Goal: Information Seeking & Learning: Learn about a topic

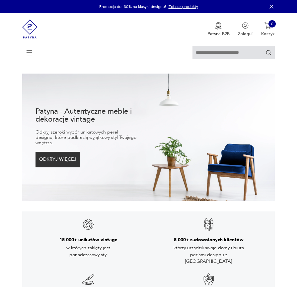
click at [32, 49] on icon at bounding box center [29, 52] width 23 height 23
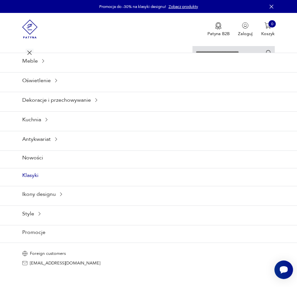
click at [28, 182] on link "Klasyki" at bounding box center [148, 175] width 297 height 14
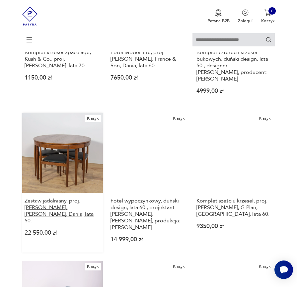
scroll to position [314, 0]
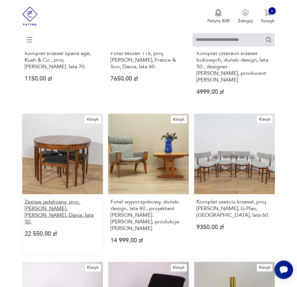
click at [72, 224] on h3 "Zestaw jadalniany, proj. H. Olsen, Frem Røjle, Dania, lata 50." at bounding box center [63, 212] width 76 height 27
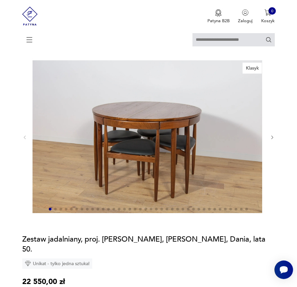
scroll to position [32, 0]
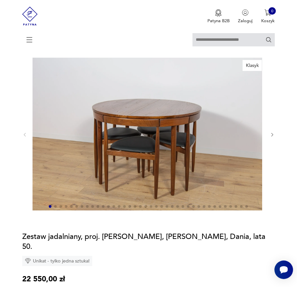
click at [274, 148] on div at bounding box center [148, 135] width 252 height 154
click at [274, 137] on icon "button" at bounding box center [272, 134] width 5 height 5
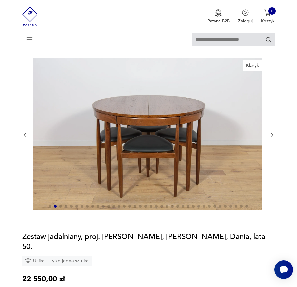
click at [274, 137] on icon "button" at bounding box center [272, 134] width 5 height 5
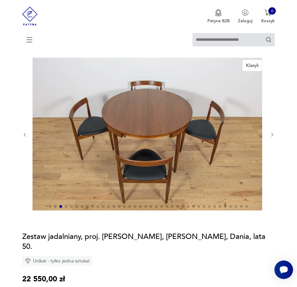
click at [273, 137] on icon "button" at bounding box center [272, 134] width 5 height 5
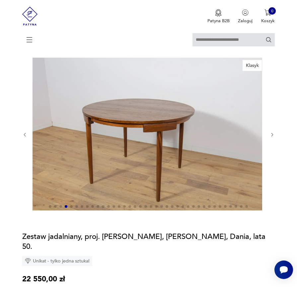
click at [273, 137] on icon "button" at bounding box center [272, 134] width 5 height 5
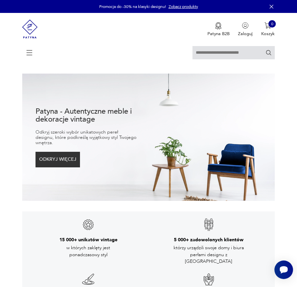
click at [30, 54] on icon at bounding box center [29, 52] width 23 height 23
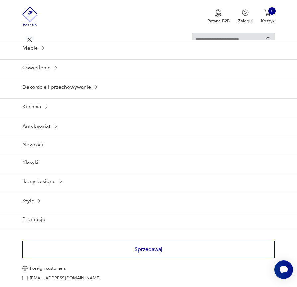
scroll to position [103, 0]
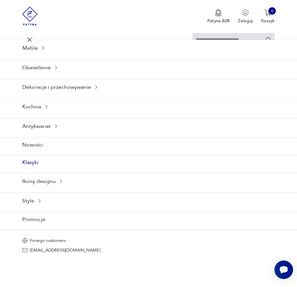
click at [33, 170] on link "Klasyki" at bounding box center [148, 162] width 297 height 14
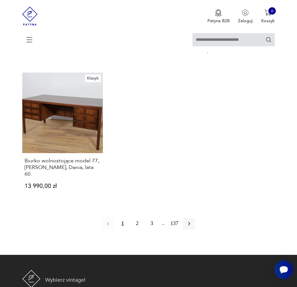
scroll to position [794, 0]
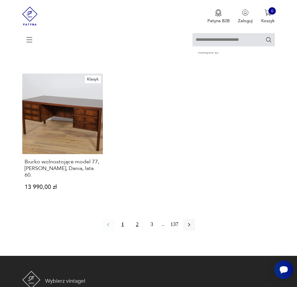
click at [136, 231] on button "2" at bounding box center [137, 225] width 12 height 12
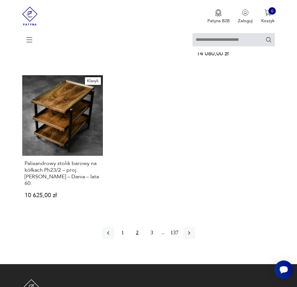
scroll to position [800, 0]
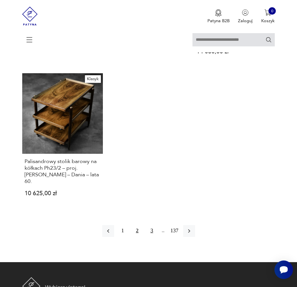
click at [153, 237] on button "3" at bounding box center [152, 231] width 12 height 12
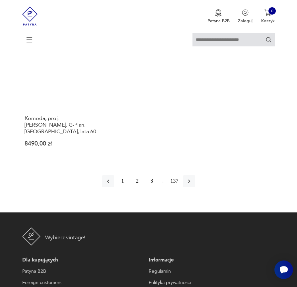
scroll to position [828, 0]
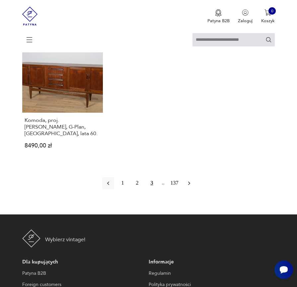
click at [192, 187] on icon "button" at bounding box center [189, 183] width 7 height 7
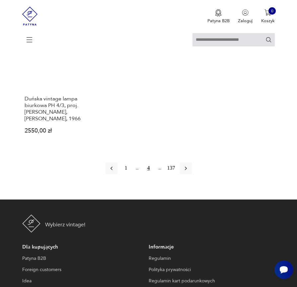
scroll to position [843, 0]
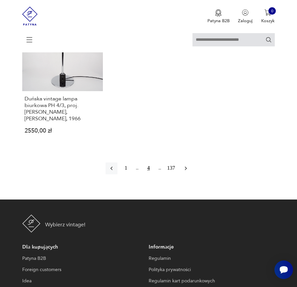
click at [189, 172] on icon "button" at bounding box center [185, 168] width 7 height 7
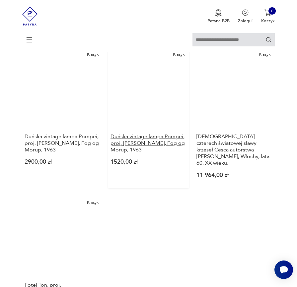
scroll to position [688, 0]
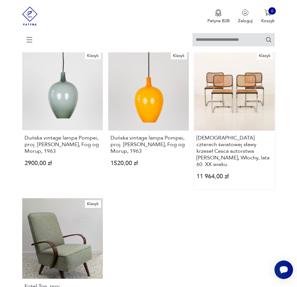
click at [209, 151] on link "Klasyk Zestaw czterech światowej sławy krzeseł Cesca autorstwa Marcela Breuera,…" at bounding box center [234, 120] width 81 height 140
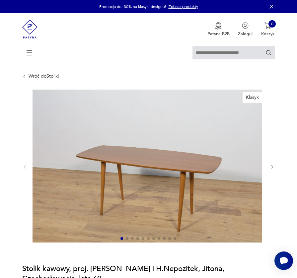
click at [272, 169] on icon "button" at bounding box center [272, 166] width 5 height 5
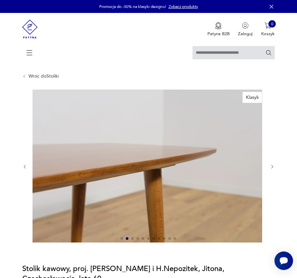
click at [272, 168] on icon "button" at bounding box center [272, 166] width 2 height 3
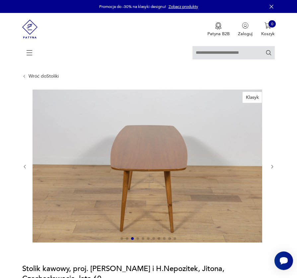
click at [272, 168] on icon "button" at bounding box center [272, 166] width 2 height 3
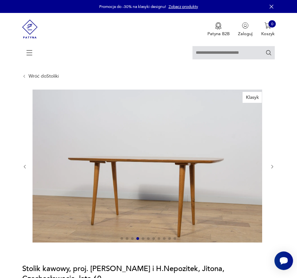
click at [272, 168] on icon "button" at bounding box center [272, 166] width 2 height 3
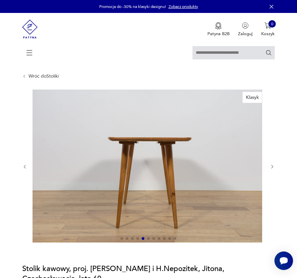
click at [272, 168] on icon "button" at bounding box center [272, 166] width 2 height 3
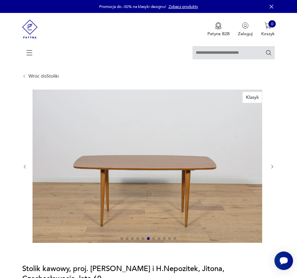
click at [272, 168] on icon "button" at bounding box center [272, 166] width 2 height 3
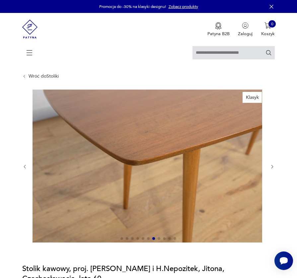
click at [272, 168] on icon "button" at bounding box center [272, 166] width 2 height 3
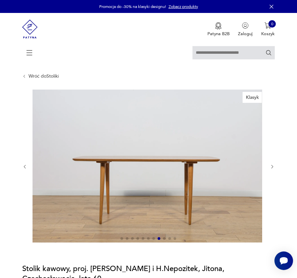
click at [272, 168] on icon "button" at bounding box center [272, 166] width 2 height 3
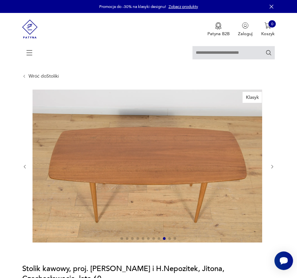
click at [272, 168] on icon "button" at bounding box center [272, 166] width 2 height 3
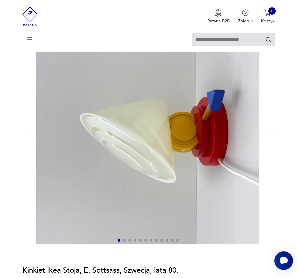
scroll to position [68, 0]
click at [272, 136] on icon "button" at bounding box center [272, 133] width 5 height 5
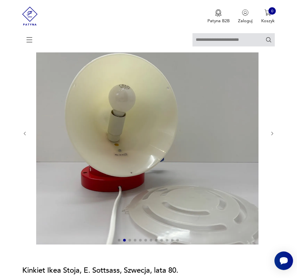
click at [272, 136] on icon "button" at bounding box center [272, 133] width 5 height 5
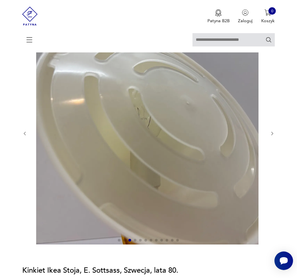
click at [272, 136] on icon "button" at bounding box center [272, 133] width 5 height 5
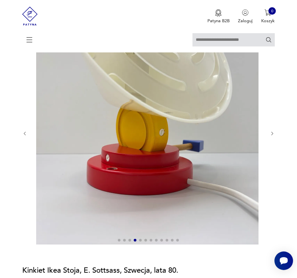
click at [272, 136] on icon "button" at bounding box center [272, 133] width 5 height 5
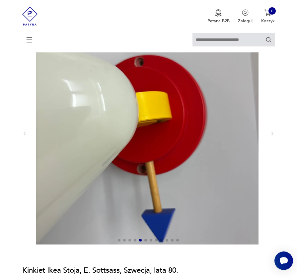
click at [272, 136] on icon "button" at bounding box center [272, 133] width 5 height 5
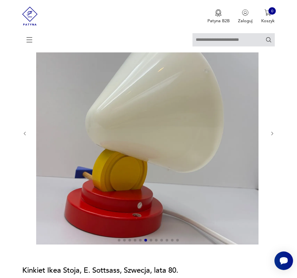
click at [272, 136] on icon "button" at bounding box center [272, 133] width 5 height 5
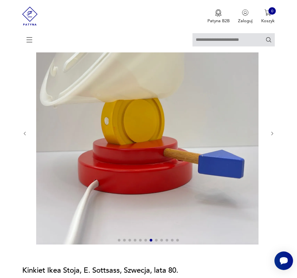
click at [272, 136] on icon "button" at bounding box center [272, 133] width 5 height 5
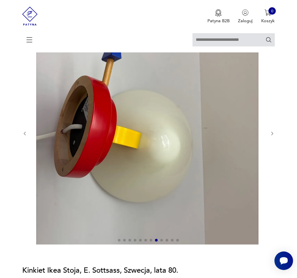
click at [272, 136] on icon "button" at bounding box center [272, 133] width 5 height 5
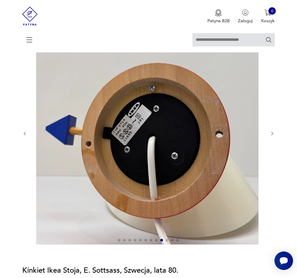
click at [272, 136] on icon "button" at bounding box center [272, 133] width 5 height 5
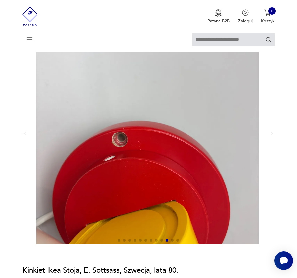
click at [272, 136] on icon "button" at bounding box center [272, 133] width 5 height 5
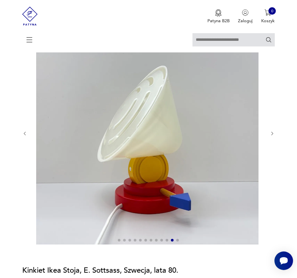
click at [272, 136] on icon "button" at bounding box center [272, 133] width 5 height 5
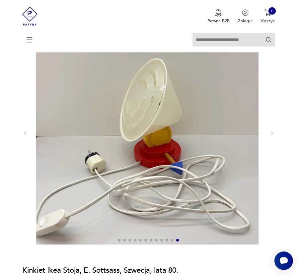
click at [35, 43] on div at bounding box center [148, 42] width 252 height 19
click at [31, 42] on icon at bounding box center [29, 38] width 23 height 7
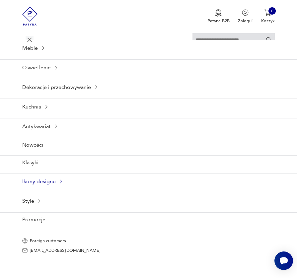
click at [44, 189] on div "Ikony designu" at bounding box center [148, 181] width 297 height 16
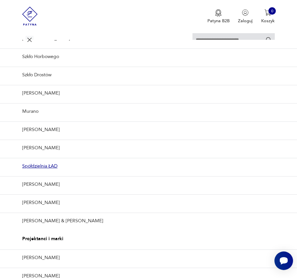
scroll to position [44, 0]
click at [26, 64] on link "Szkło Horbowego" at bounding box center [148, 56] width 297 height 16
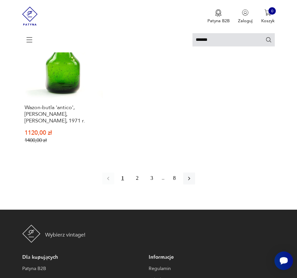
scroll to position [859, 0]
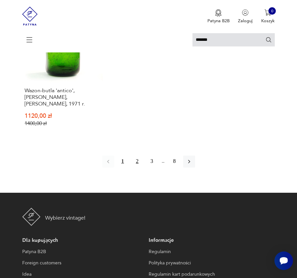
click at [134, 168] on button "2" at bounding box center [137, 162] width 12 height 12
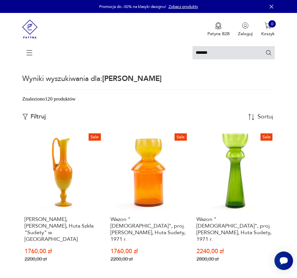
click at [30, 53] on icon at bounding box center [29, 52] width 23 height 23
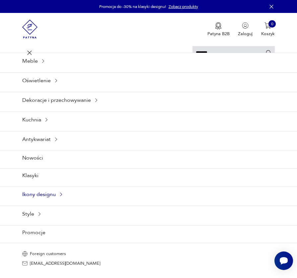
click at [50, 202] on div "Ikony designu" at bounding box center [148, 194] width 297 height 16
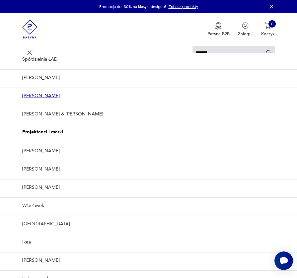
scroll to position [167, 0]
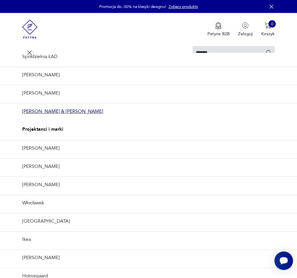
click at [26, 119] on link "Ray & Charles Eames" at bounding box center [148, 111] width 297 height 16
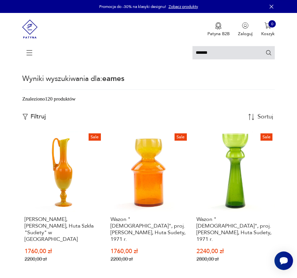
type input "*****"
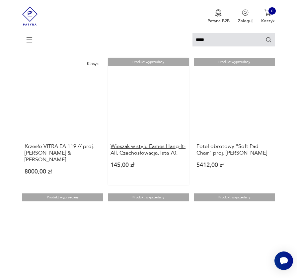
scroll to position [581, 0]
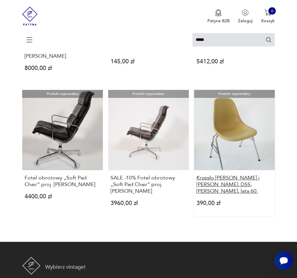
click at [217, 192] on h3 "Krzesło Charles i Ray Eames, DSS, Herman Miller, lata 60." at bounding box center [234, 185] width 76 height 20
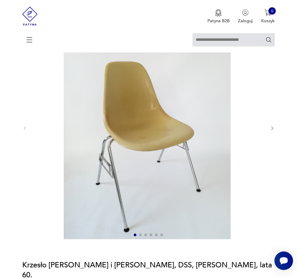
click at [271, 131] on icon "button" at bounding box center [272, 128] width 5 height 5
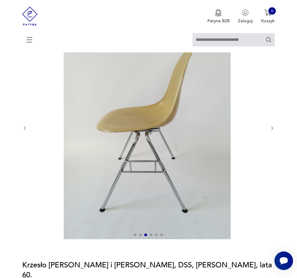
click at [270, 131] on icon "button" at bounding box center [272, 128] width 5 height 5
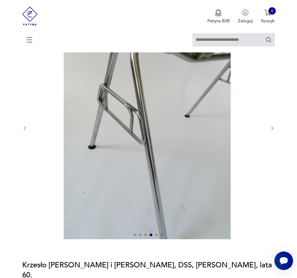
click at [270, 131] on icon "button" at bounding box center [272, 128] width 5 height 5
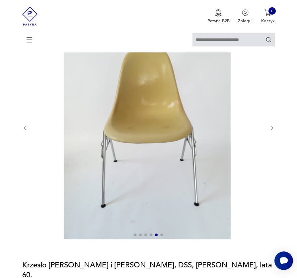
click at [270, 131] on icon "button" at bounding box center [272, 128] width 5 height 5
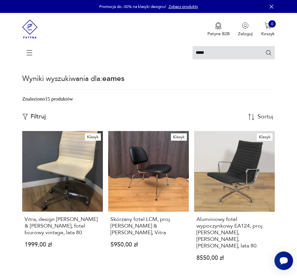
click at [31, 55] on icon at bounding box center [29, 52] width 23 height 23
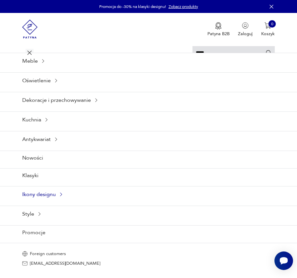
click at [55, 202] on div "Ikony designu" at bounding box center [148, 194] width 297 height 16
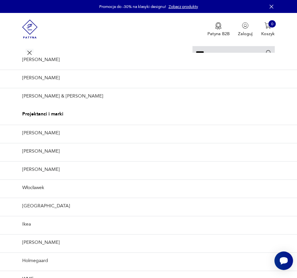
scroll to position [237, 0]
click at [31, 125] on link "Fritz Hansen" at bounding box center [148, 133] width 297 height 16
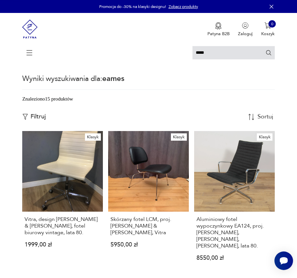
type input "**********"
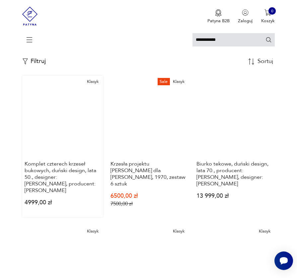
scroll to position [55, 0]
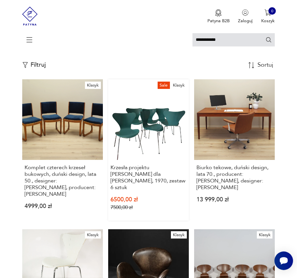
click at [156, 137] on link "Sale Klasyk Krzesła projektu Arne Jacobsena dla Fritz Hansen, 1970, zestaw 6 sz…" at bounding box center [148, 149] width 81 height 141
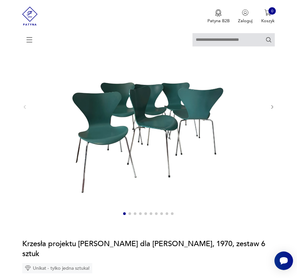
scroll to position [91, 0]
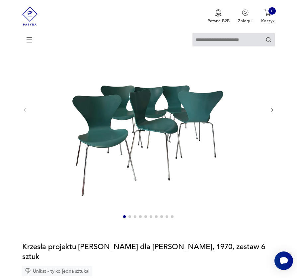
click at [273, 112] on icon "button" at bounding box center [272, 109] width 5 height 5
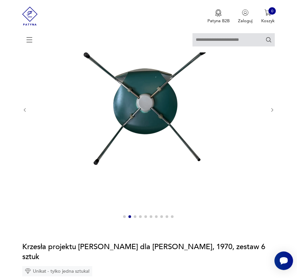
click at [273, 112] on icon "button" at bounding box center [272, 109] width 5 height 5
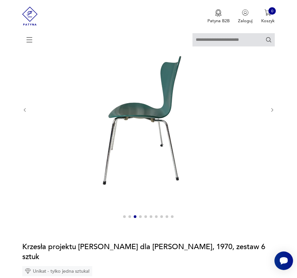
click at [273, 112] on icon "button" at bounding box center [272, 109] width 5 height 5
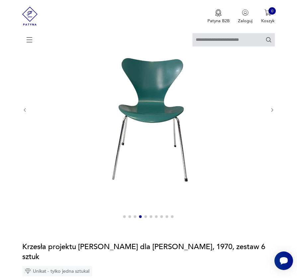
click at [273, 112] on icon "button" at bounding box center [272, 109] width 5 height 5
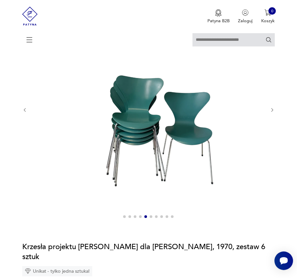
click at [273, 112] on icon "button" at bounding box center [272, 109] width 5 height 5
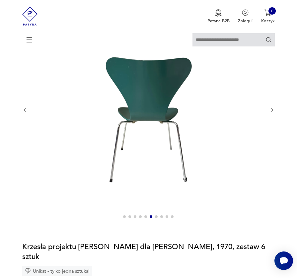
click at [273, 112] on icon "button" at bounding box center [272, 109] width 5 height 5
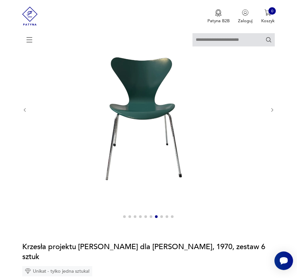
click at [273, 112] on icon "button" at bounding box center [272, 109] width 5 height 5
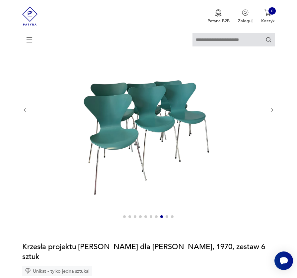
click at [273, 112] on icon "button" at bounding box center [272, 109] width 5 height 5
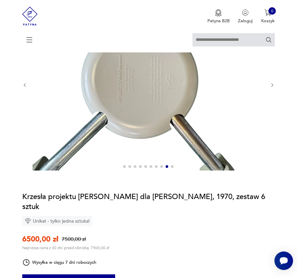
click at [273, 113] on div at bounding box center [148, 84] width 252 height 173
type input "**********"
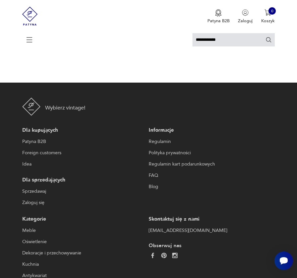
scroll to position [52, 0]
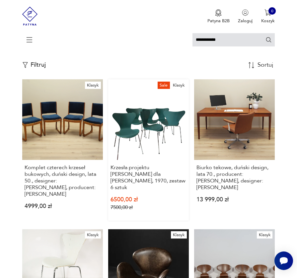
click at [159, 113] on link "Sale Klasyk Krzesła projektu Arne Jacobsena dla Fritz Hansen, 1970, zestaw 6 sz…" at bounding box center [148, 149] width 81 height 141
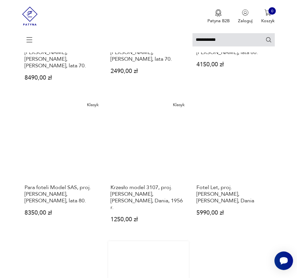
scroll to position [357, 0]
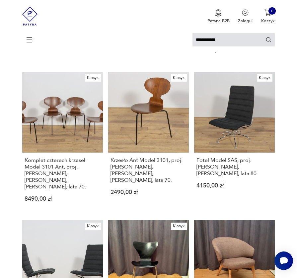
click at [30, 35] on icon at bounding box center [29, 39] width 23 height 23
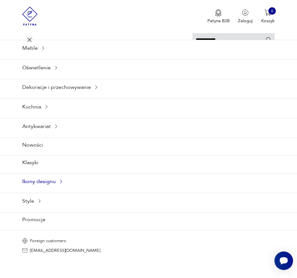
click at [52, 189] on div "Ikony designu" at bounding box center [148, 181] width 297 height 16
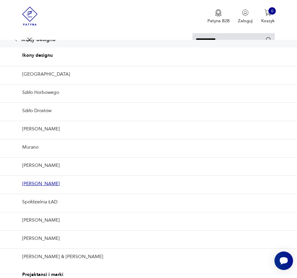
scroll to position [10, 0]
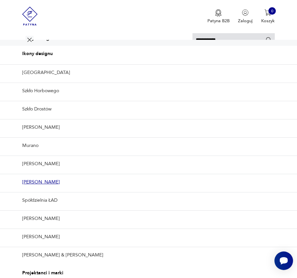
click at [58, 190] on link "Rajmund Teofil Hałas" at bounding box center [148, 182] width 297 height 16
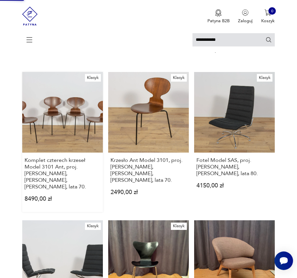
scroll to position [0, 0]
type input "*****"
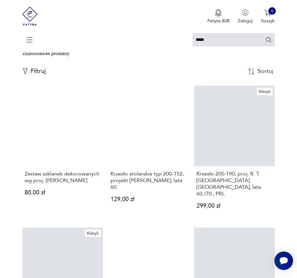
scroll to position [51, 0]
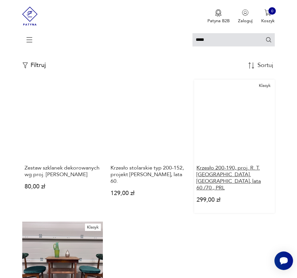
click at [230, 179] on h3 "Krzesło 200-190, proj. R. T. Hałasa. Polska, lata 60./70., PRL" at bounding box center [234, 178] width 76 height 27
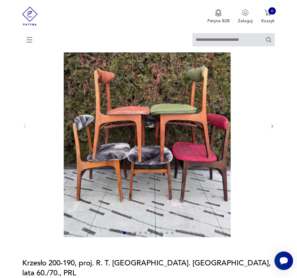
scroll to position [75, 0]
click at [273, 129] on icon "button" at bounding box center [272, 126] width 5 height 5
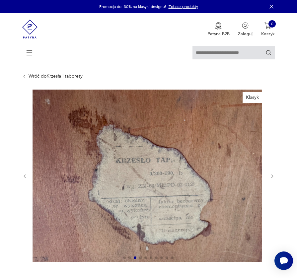
scroll to position [0, 0]
click at [270, 178] on div at bounding box center [148, 176] width 252 height 173
click at [272, 179] on icon "button" at bounding box center [272, 176] width 5 height 5
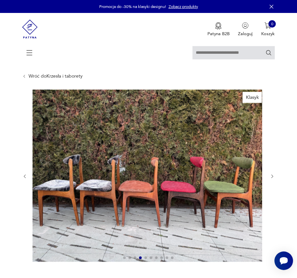
click at [272, 179] on icon "button" at bounding box center [272, 176] width 5 height 5
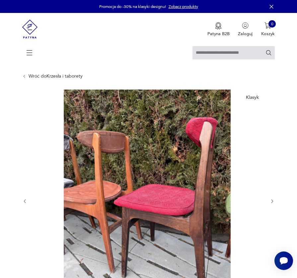
click at [272, 183] on div at bounding box center [148, 201] width 252 height 223
click at [25, 204] on icon "button" at bounding box center [24, 201] width 5 height 5
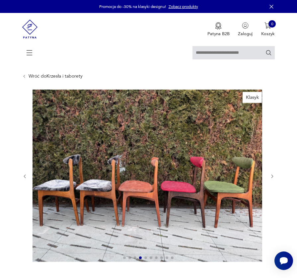
click at [25, 208] on div at bounding box center [148, 176] width 252 height 173
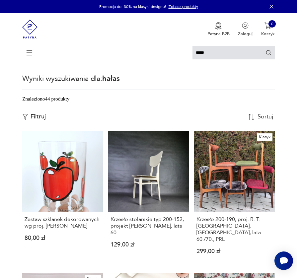
click at [27, 50] on icon at bounding box center [29, 52] width 23 height 23
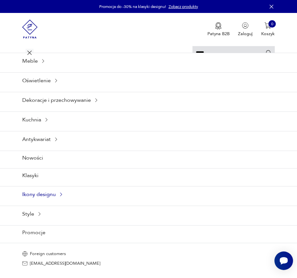
click at [53, 202] on div "Ikony designu" at bounding box center [148, 194] width 297 height 16
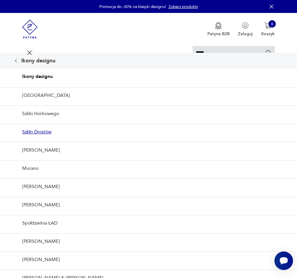
click at [33, 140] on link "Szkło Drostów" at bounding box center [148, 132] width 297 height 16
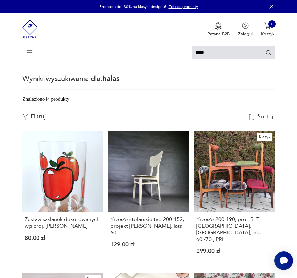
type input "*****"
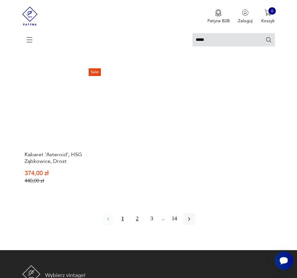
scroll to position [760, 0]
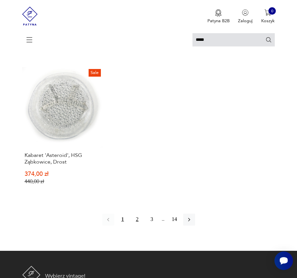
click at [135, 226] on button "2" at bounding box center [137, 220] width 12 height 12
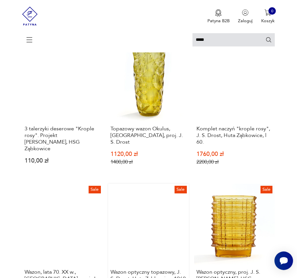
scroll to position [226, 0]
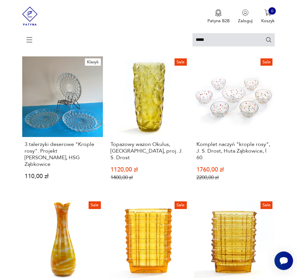
drag, startPoint x: 134, startPoint y: 235, endPoint x: 182, endPoint y: 194, distance: 63.0
click at [135, 235] on link "Sale Wazon optyczny topazowy, J. S. Drost, Huta Ząbkowice, 1960 800,00 zł 1000,…" at bounding box center [148, 266] width 81 height 135
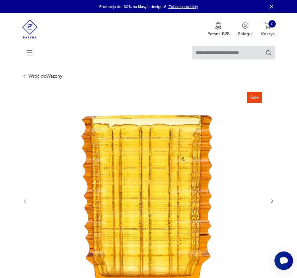
type input "*****"
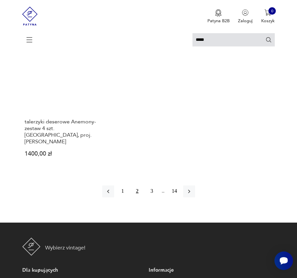
scroll to position [824, 0]
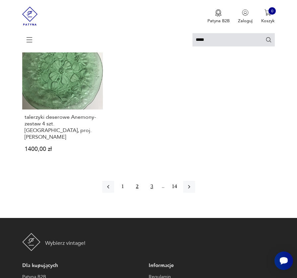
click at [154, 193] on button "3" at bounding box center [152, 187] width 12 height 12
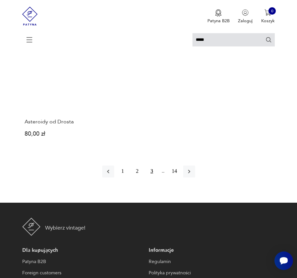
scroll to position [787, 0]
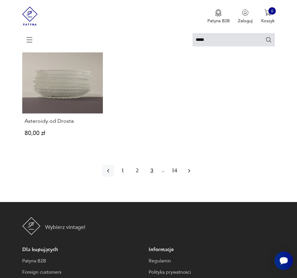
click at [192, 174] on icon "button" at bounding box center [189, 171] width 7 height 7
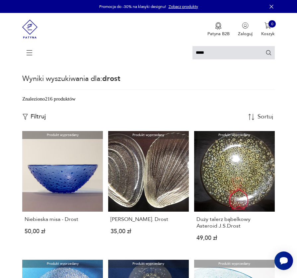
click at [27, 51] on icon at bounding box center [29, 52] width 23 height 23
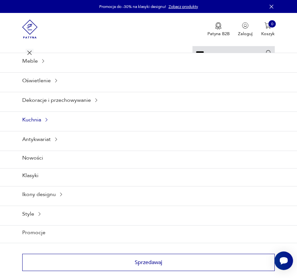
click at [38, 128] on div "Kuchnia" at bounding box center [148, 119] width 297 height 16
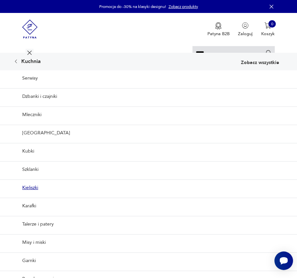
scroll to position [33, 0]
click at [31, 161] on link "Szklanki" at bounding box center [148, 169] width 297 height 16
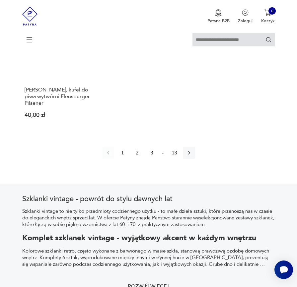
scroll to position [882, 0]
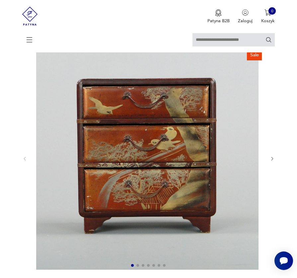
click at [270, 161] on icon "button" at bounding box center [272, 158] width 5 height 5
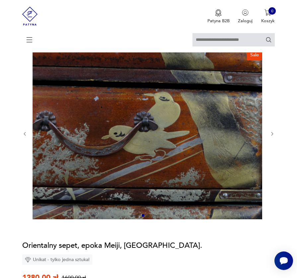
click at [269, 163] on div at bounding box center [148, 133] width 252 height 173
click at [25, 136] on icon "button" at bounding box center [24, 133] width 5 height 5
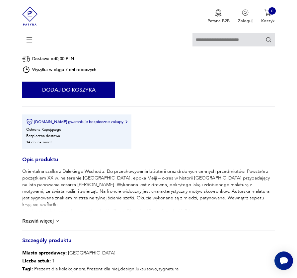
scroll to position [335, 0]
click at [49, 224] on button "Rozwiń więcej" at bounding box center [41, 221] width 38 height 7
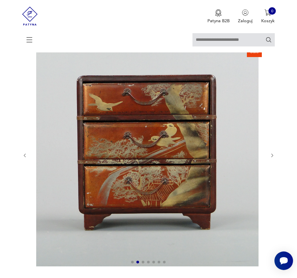
scroll to position [47, 0]
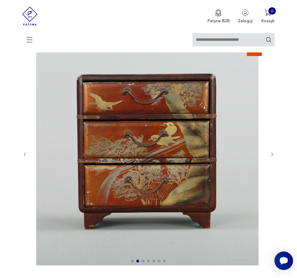
click at [270, 157] on icon "button" at bounding box center [272, 154] width 5 height 5
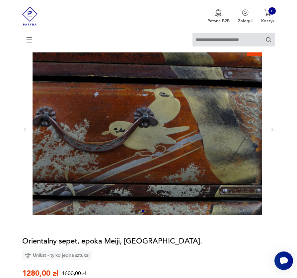
click at [270, 161] on div at bounding box center [148, 129] width 252 height 173
